Goal: Information Seeking & Learning: Learn about a topic

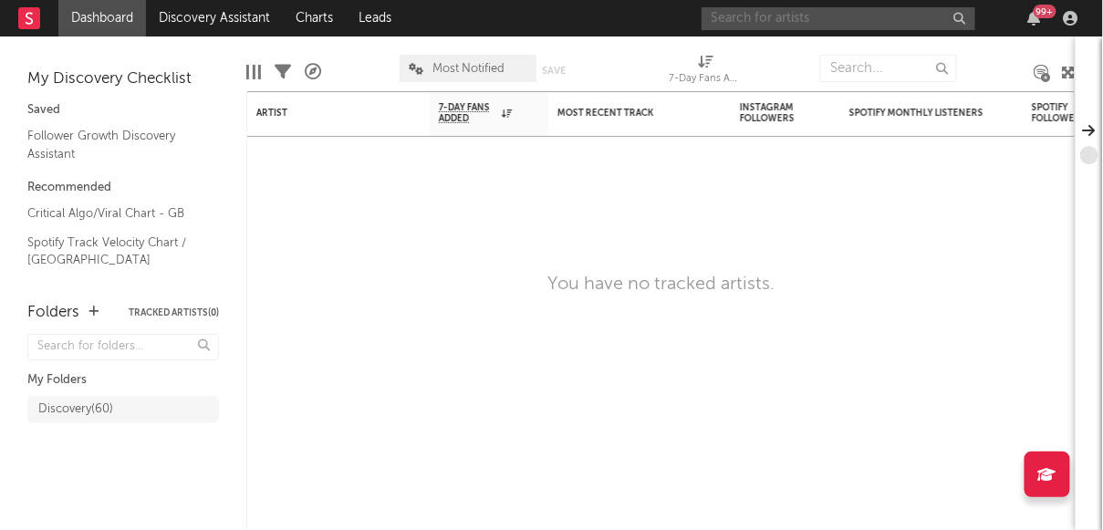
click at [867, 15] on input "text" at bounding box center [838, 18] width 274 height 23
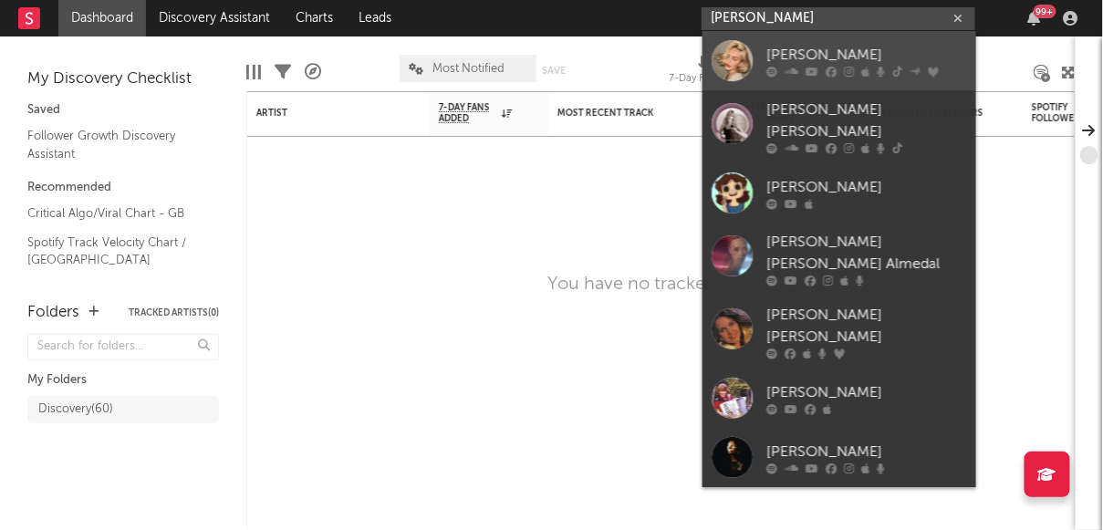
type input "[PERSON_NAME]"
click at [865, 56] on div "[PERSON_NAME]" at bounding box center [866, 55] width 201 height 22
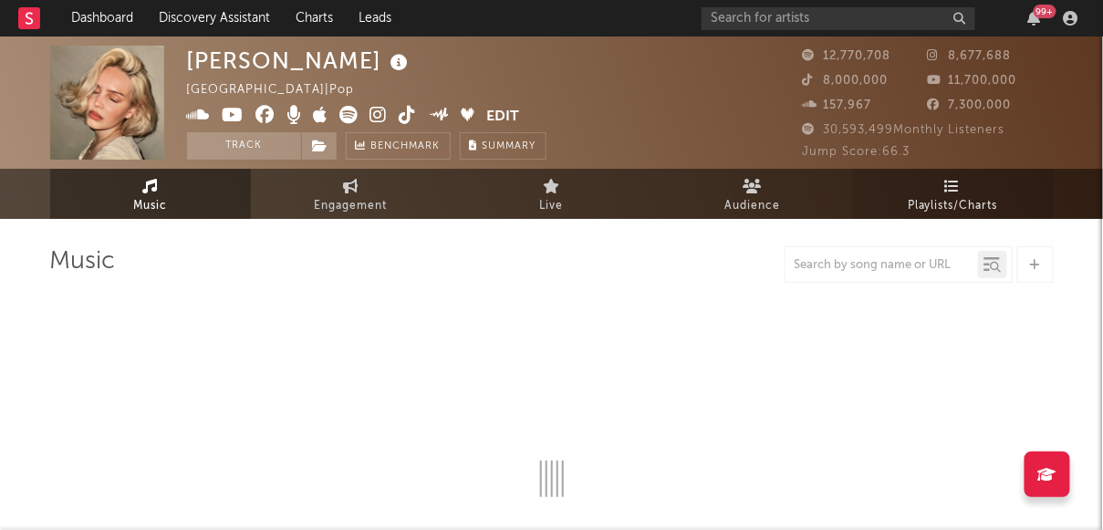
click at [912, 195] on span "Playlists/Charts" at bounding box center [952, 206] width 90 height 22
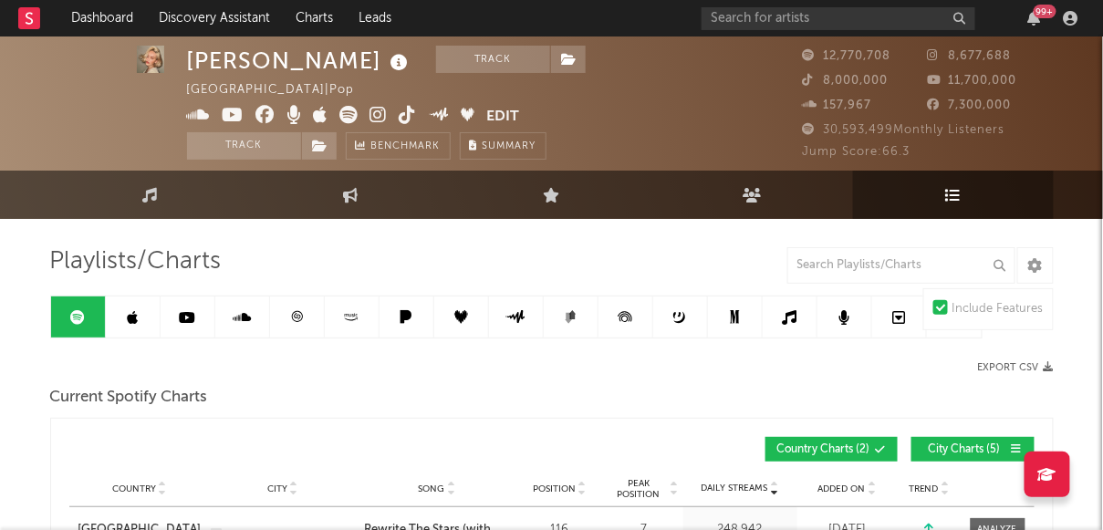
scroll to position [11, 0]
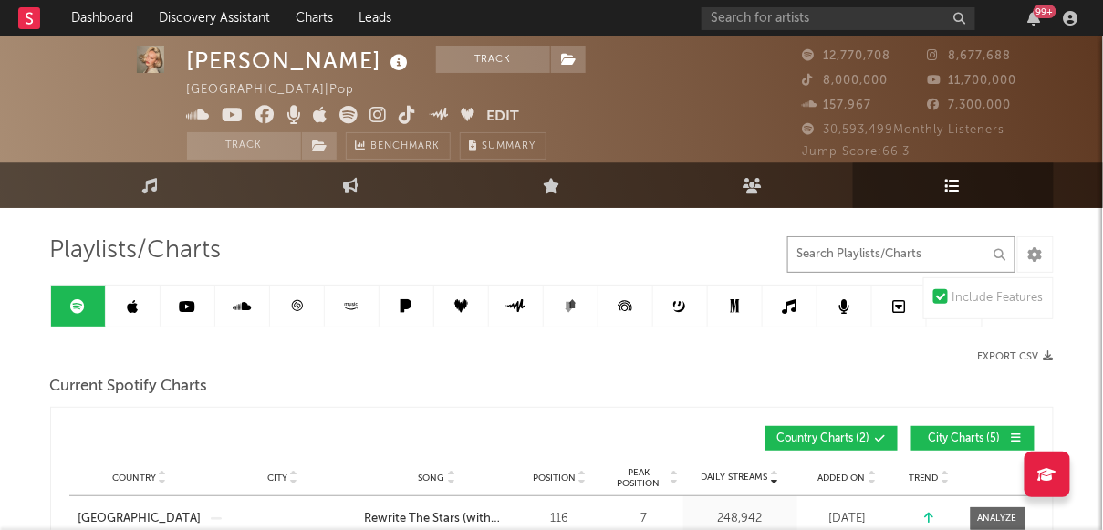
click at [855, 252] on input "text" at bounding box center [901, 254] width 228 height 36
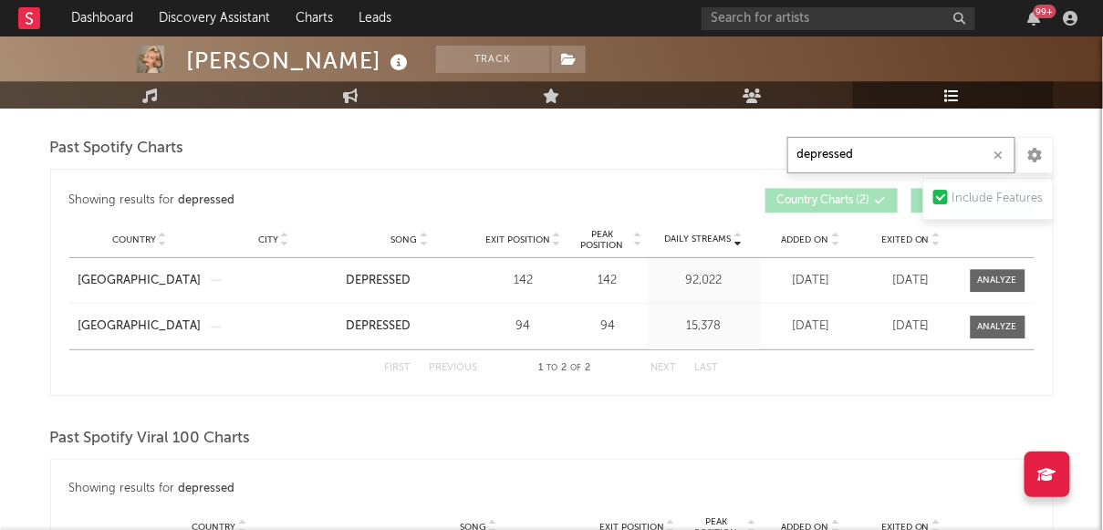
scroll to position [1224, 0]
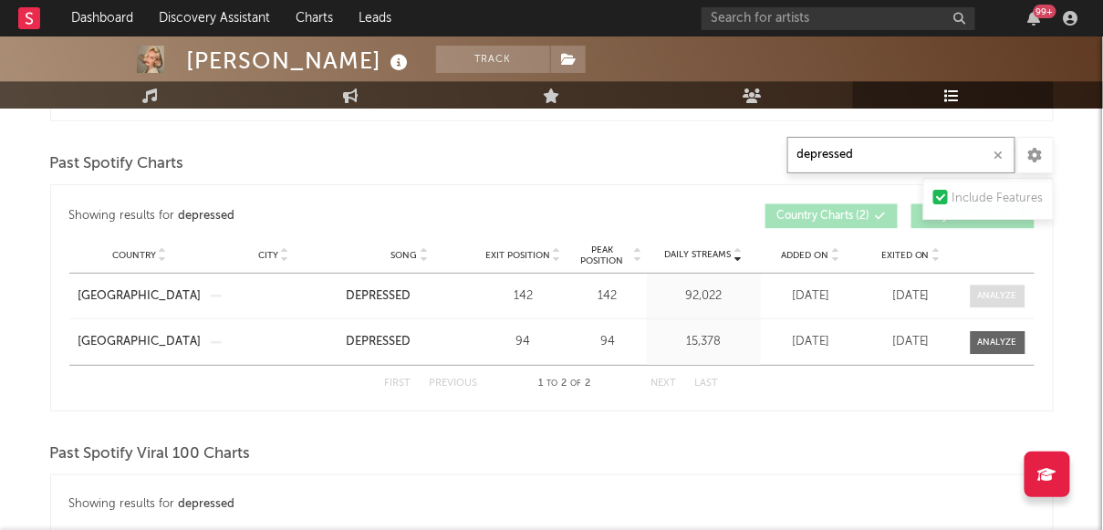
type input "depressed"
click at [1005, 286] on span at bounding box center [997, 296] width 55 height 23
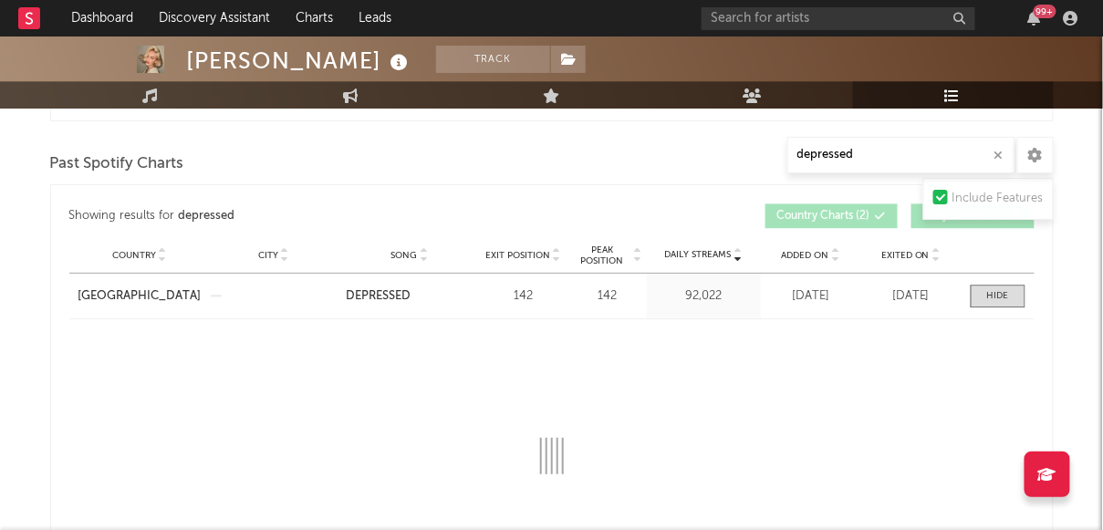
select select "1w"
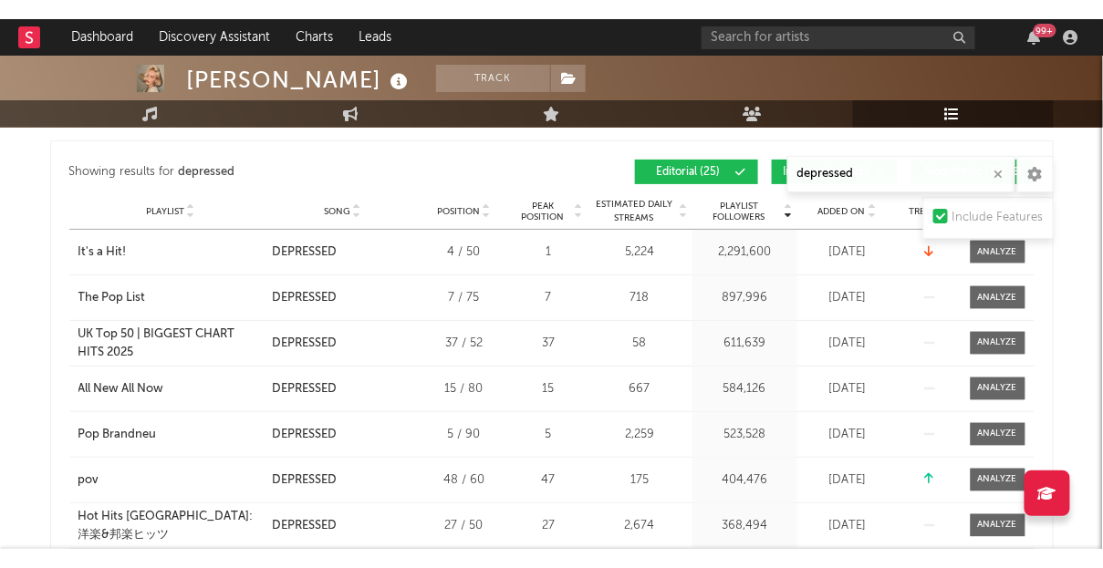
scroll to position [643, 0]
